Goal: Information Seeking & Learning: Learn about a topic

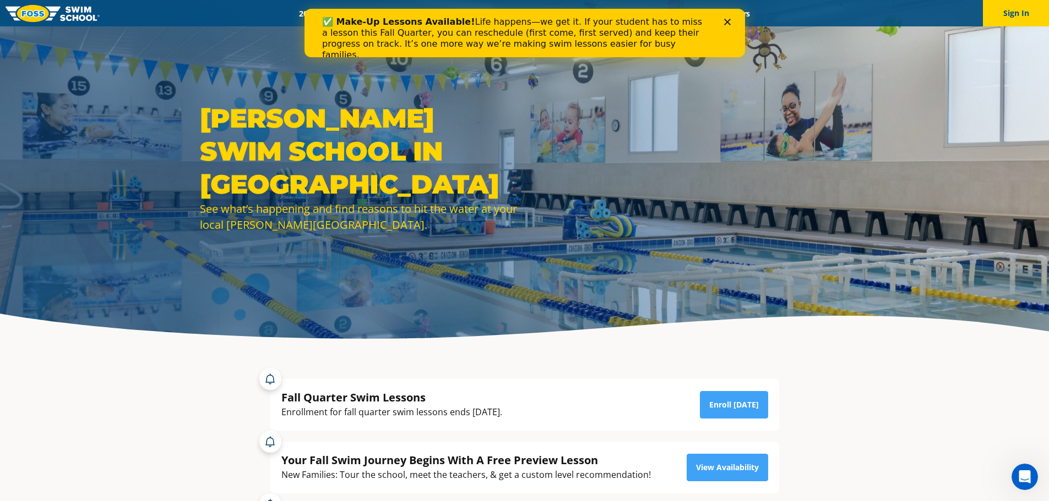
click at [81, 19] on img at bounding box center [53, 13] width 94 height 17
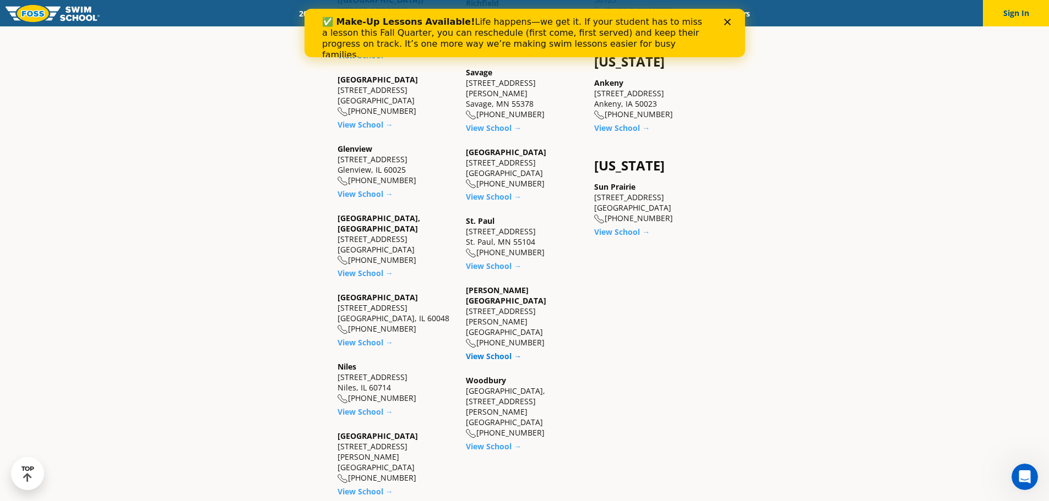
scroll to position [936, 0]
click at [492, 350] on link "View School →" at bounding box center [494, 355] width 56 height 10
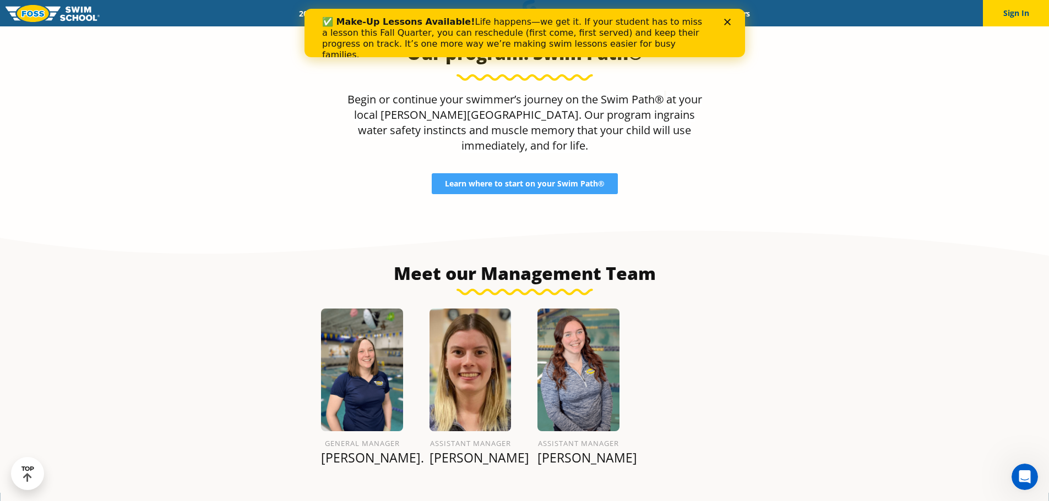
scroll to position [1171, 0]
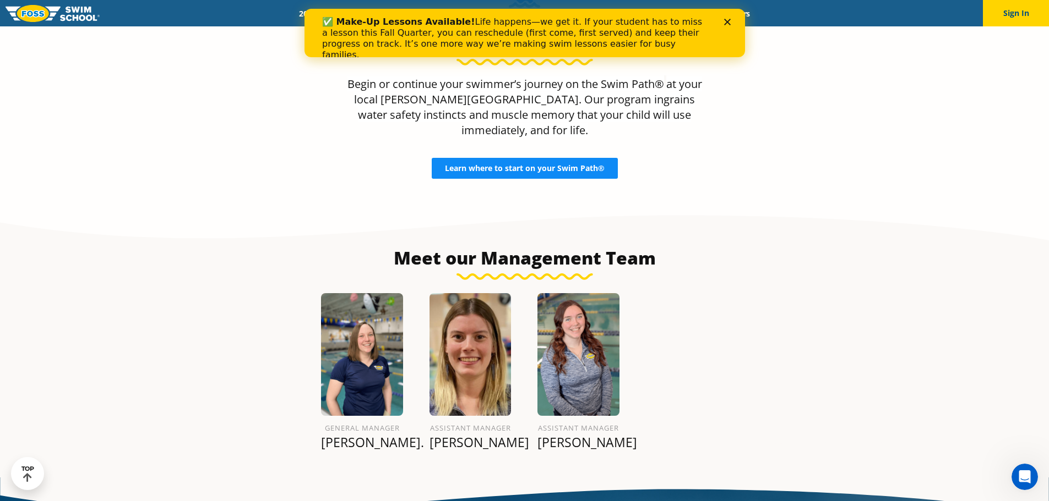
click at [484, 165] on span "Learn where to start on your Swim Path®" at bounding box center [525, 169] width 160 height 8
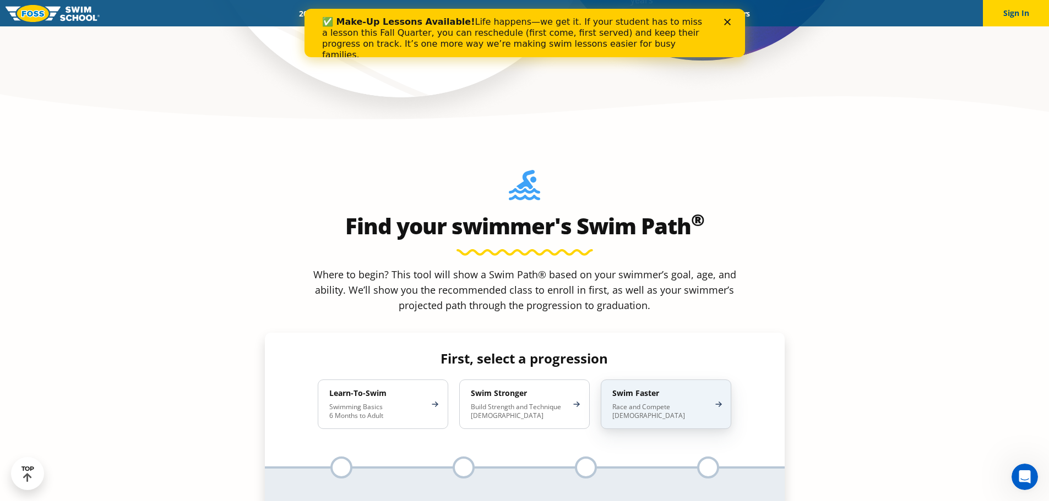
scroll to position [991, 0]
